Goal: Information Seeking & Learning: Compare options

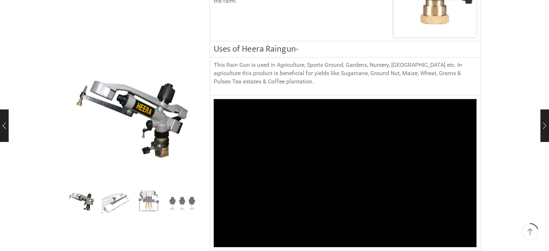
scroll to position [637, 0]
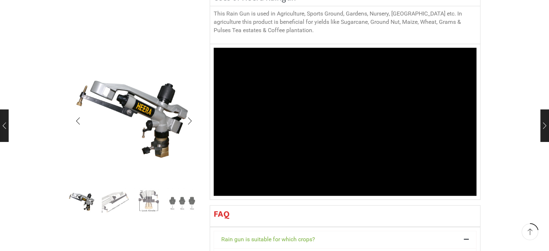
click at [121, 202] on img "2 / 4" at bounding box center [115, 202] width 30 height 30
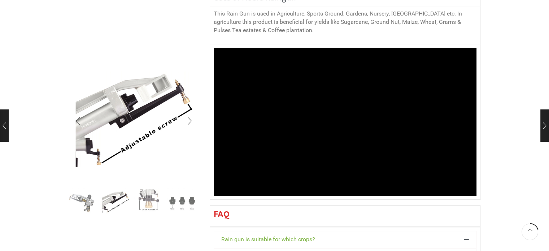
click at [147, 198] on img "3 / 4" at bounding box center [149, 202] width 30 height 30
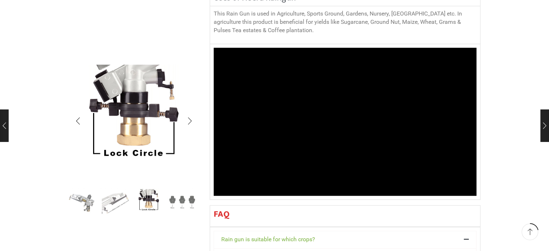
click at [181, 202] on img "4 / 4" at bounding box center [182, 202] width 30 height 30
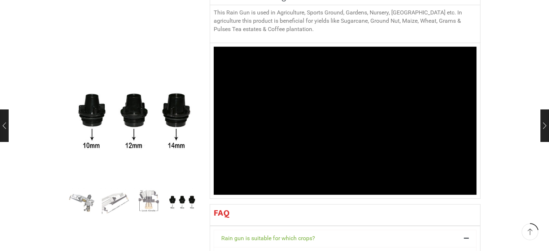
scroll to position [634, 0]
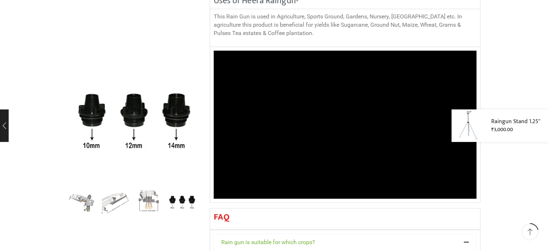
click at [513, 123] on link "Raingun Stand 1.25″" at bounding box center [515, 121] width 49 height 8
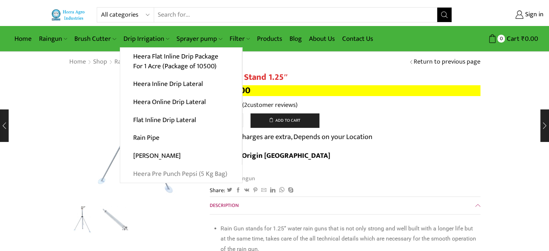
click at [155, 170] on link "Heera Pre Punch Pepsi (5 Kg Bag)" at bounding box center [181, 174] width 122 height 18
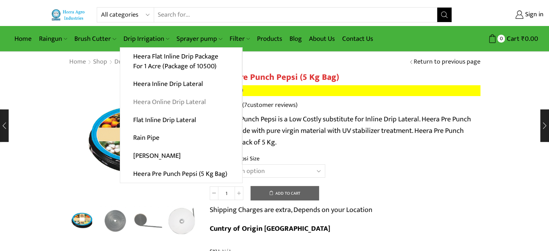
click at [167, 101] on link "Heera Online Drip Lateral" at bounding box center [181, 102] width 122 height 18
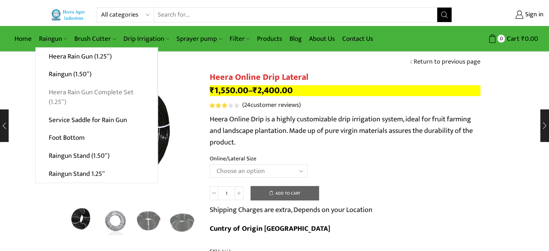
click at [74, 91] on link "Heera Rain Gun Complete Set (1.25″)" at bounding box center [97, 97] width 122 height 28
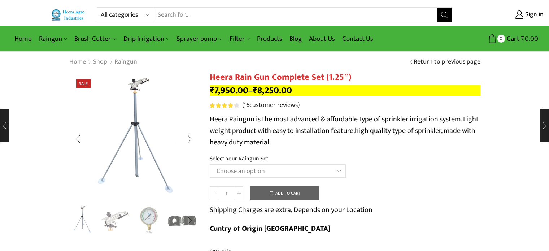
click at [152, 213] on img "3 / 5" at bounding box center [149, 220] width 30 height 30
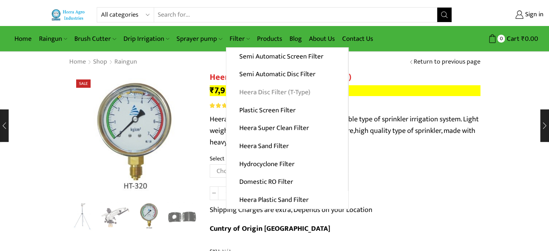
click at [254, 90] on link "Heera Disc Filter (T-Type)" at bounding box center [287, 92] width 122 height 18
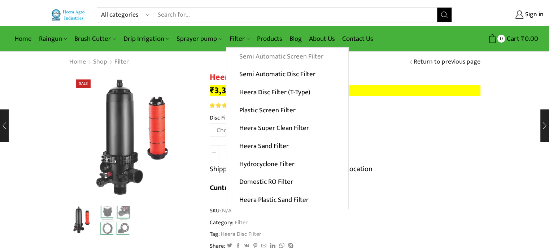
click at [260, 56] on link "Semi Automatic Screen Filter" at bounding box center [287, 57] width 122 height 18
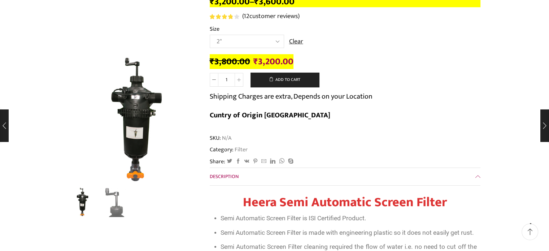
scroll to position [110, 0]
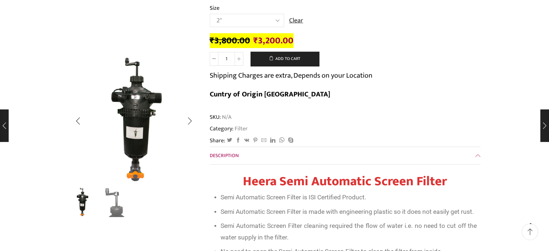
drag, startPoint x: 83, startPoint y: 197, endPoint x: 131, endPoint y: 153, distance: 65.7
click at [83, 197] on img "1 / 2" at bounding box center [82, 202] width 30 height 30
click at [119, 210] on img "2 / 2" at bounding box center [115, 202] width 30 height 30
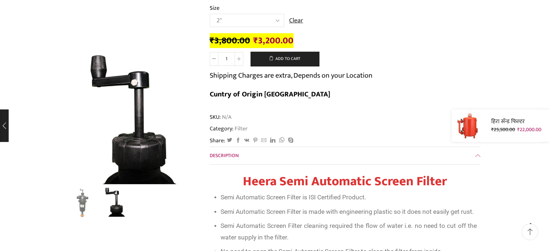
click at [544, 124] on div "हिरा सॅन्ड फिल्टर ₹ 25,500.00 Original price was: ₹25,500.00. ₹ 22,000.00 Curre…" at bounding box center [500, 125] width 97 height 32
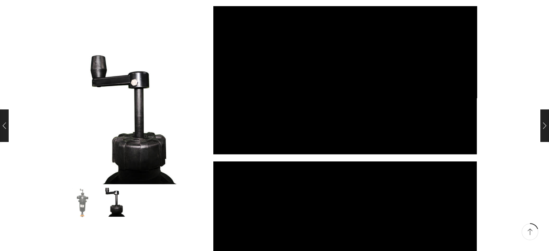
scroll to position [0, 0]
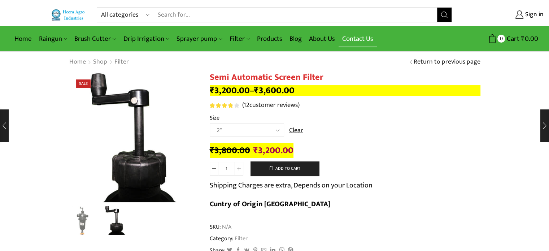
click at [364, 37] on link "Contact Us" at bounding box center [358, 38] width 38 height 17
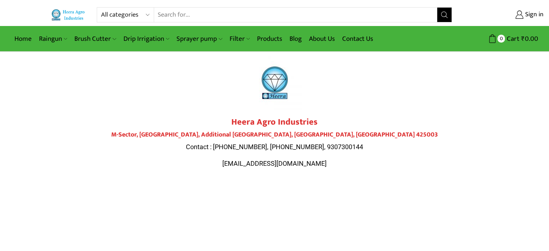
click at [296, 132] on h4 "M-Sector, [GEOGRAPHIC_DATA], Additional [GEOGRAPHIC_DATA], [GEOGRAPHIC_DATA], […" at bounding box center [275, 135] width 404 height 8
copy h4 "Jalgaon"
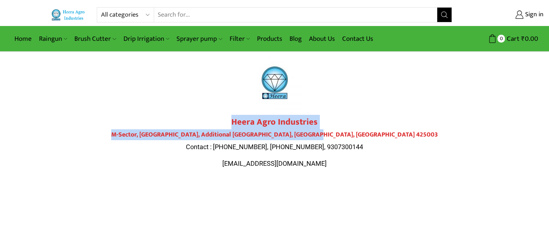
drag, startPoint x: 232, startPoint y: 119, endPoint x: 373, endPoint y: 132, distance: 141.3
click at [373, 132] on div "Heera Agro Industries M-Sector, Patil Nagar, Additional MIDC, Jalgaon, Maharash…" at bounding box center [275, 142] width 404 height 51
copy div "Heera Agro Industries M-Sector, Patil Nagar, Additional MIDC, Jalgaon, Maharash…"
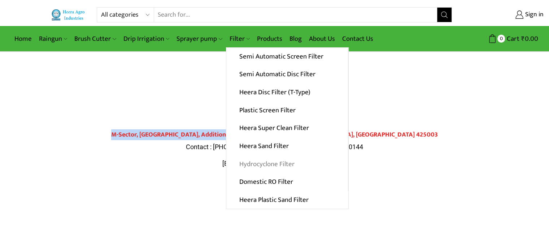
click at [278, 161] on link "Hydrocyclone Filter" at bounding box center [287, 164] width 122 height 18
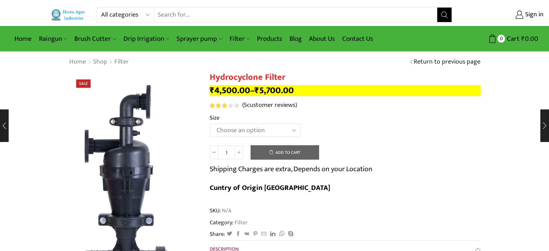
click at [240, 131] on select "Choose an option 2" Hydrocyclone Filter 2.5" Hydrocyclone Filter 3" Hydrocyclon…" at bounding box center [255, 129] width 91 height 13
click at [210, 123] on select "Choose an option 2" Hydrocyclone Filter 2.5" Hydrocyclone Filter 3" Hydrocyclon…" at bounding box center [255, 129] width 91 height 13
select select "2" Hydrocyclone Filter"
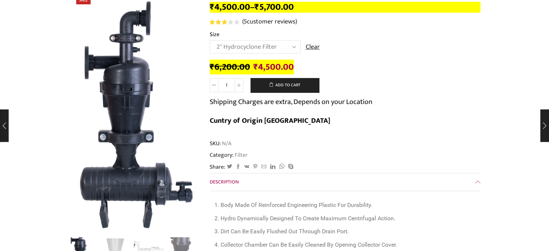
scroll to position [5, 0]
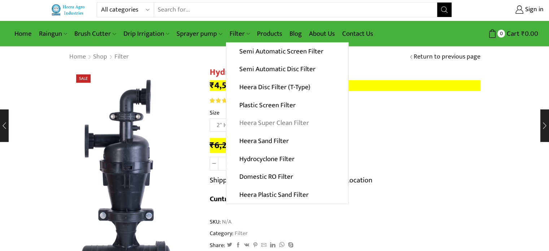
click at [277, 121] on link "Heera Super Clean Filter" at bounding box center [287, 123] width 122 height 18
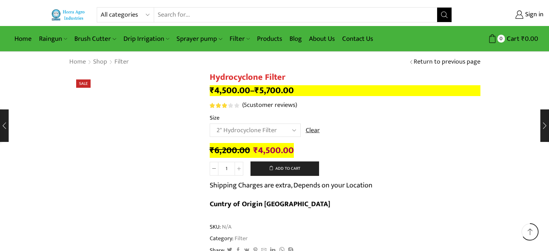
select select "2" Hydrocyclone Filter"
